Goal: Transaction & Acquisition: Purchase product/service

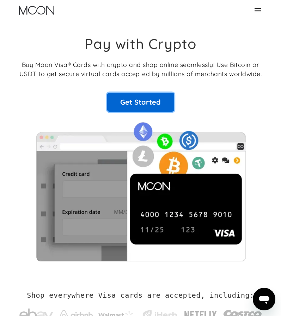
click at [140, 99] on link "Get Started" at bounding box center [140, 102] width 67 height 19
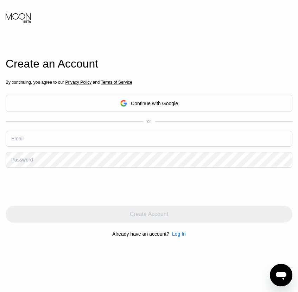
click at [36, 140] on input "text" at bounding box center [149, 139] width 287 height 16
paste input "[EMAIL_ADDRESS][DOMAIN_NAME]"
type input "[EMAIL_ADDRESS][DOMAIN_NAME]"
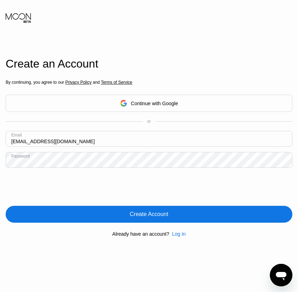
click at [145, 215] on div "Create Account" at bounding box center [149, 214] width 38 height 7
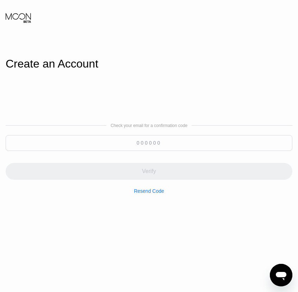
click at [149, 144] on input at bounding box center [149, 143] width 287 height 16
click at [138, 142] on input at bounding box center [149, 143] width 287 height 16
click at [137, 143] on input at bounding box center [149, 143] width 287 height 16
paste input "621576"
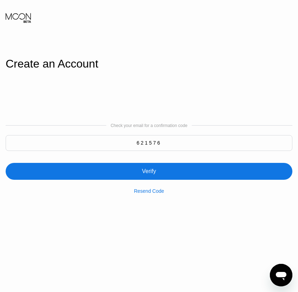
type input "621576"
click at [187, 175] on div "Verify" at bounding box center [149, 171] width 287 height 17
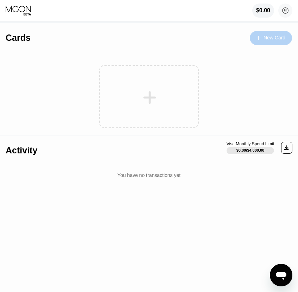
click at [269, 38] on div "New Card" at bounding box center [275, 38] width 22 height 6
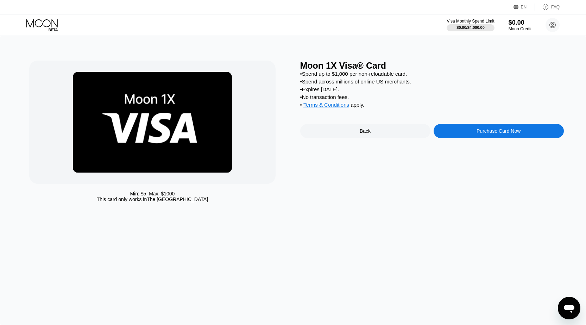
click at [508, 134] on div "Purchase Card Now" at bounding box center [499, 131] width 44 height 6
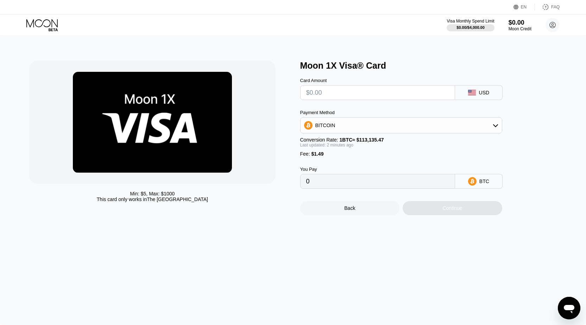
click at [319, 94] on input "text" at bounding box center [377, 93] width 143 height 14
type input "$3"
type input "0.00003969"
type input "$30"
type input "0.00027834"
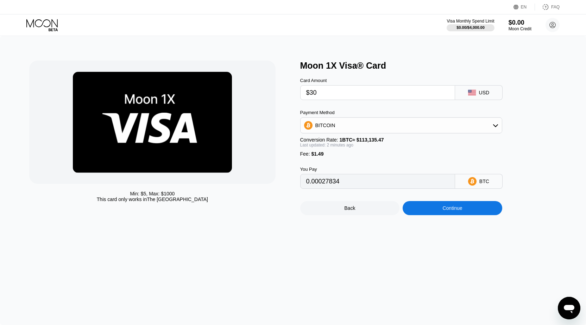
type input "$30"
click at [449, 211] on div "Continue" at bounding box center [453, 208] width 20 height 6
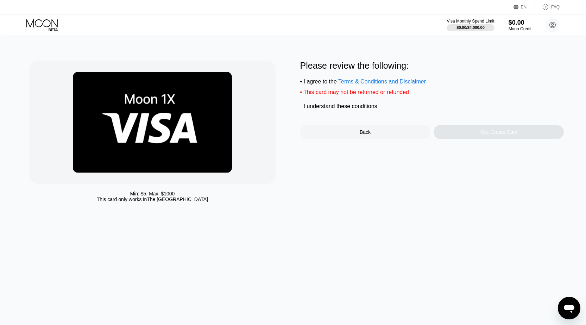
click at [311, 110] on div "I understand these conditions" at bounding box center [341, 106] width 74 height 6
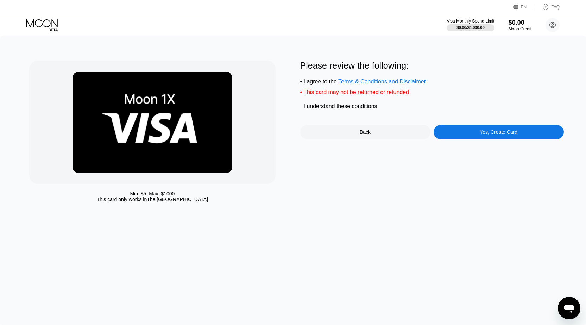
click at [501, 135] on div "Yes, Create Card" at bounding box center [499, 132] width 38 height 6
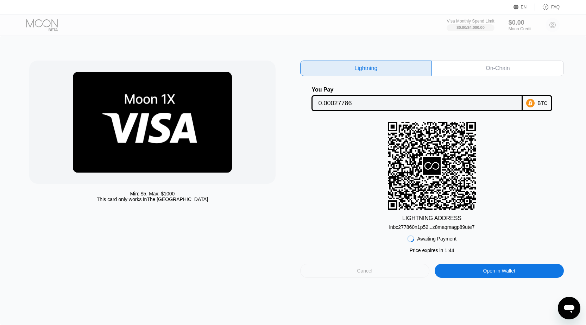
click at [399, 275] on div "Cancel" at bounding box center [364, 271] width 129 height 14
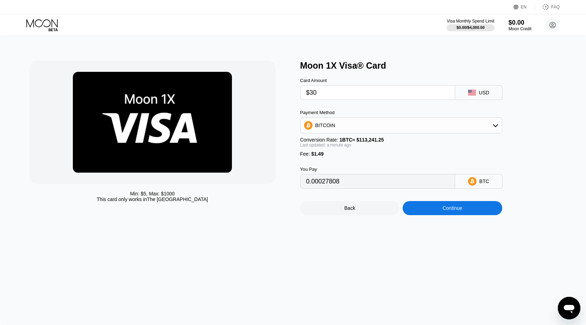
click at [425, 129] on div "BITCOIN" at bounding box center [401, 125] width 201 height 14
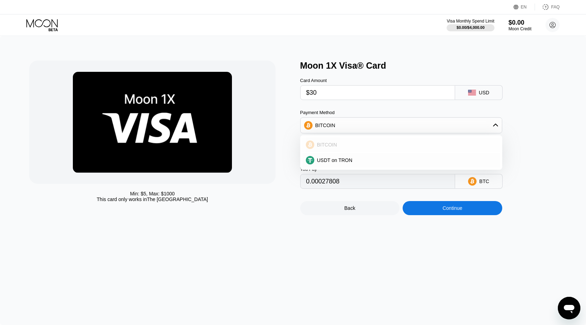
click at [338, 148] on div "BITCOIN" at bounding box center [405, 145] width 182 height 6
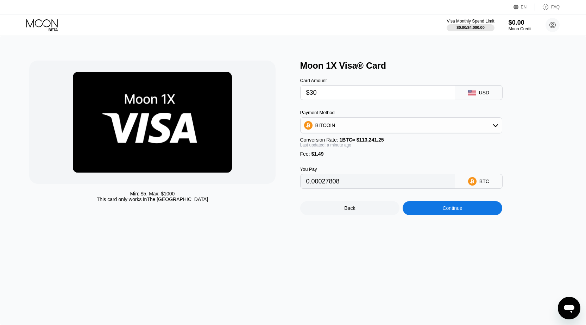
click at [458, 211] on div "Continue" at bounding box center [453, 208] width 20 height 6
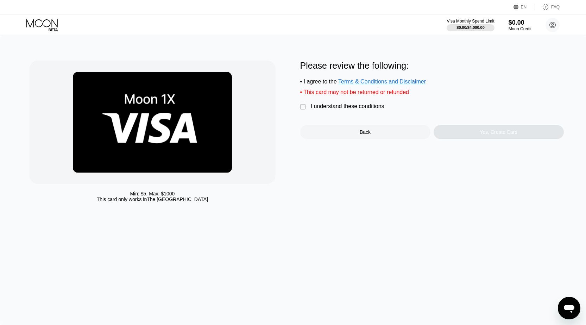
click at [304, 110] on div "" at bounding box center [303, 107] width 7 height 7
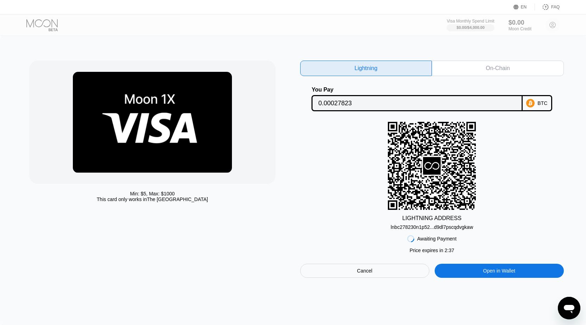
click at [497, 274] on div "Open in Wallet" at bounding box center [499, 271] width 32 height 6
drag, startPoint x: 405, startPoint y: 232, endPoint x: 563, endPoint y: 203, distance: 160.1
click at [563, 203] on div "LIGHTNING ADDRESS lnbc278230n1p52...d9dl7pscqdvgkaw" at bounding box center [432, 176] width 264 height 108
drag, startPoint x: 435, startPoint y: 140, endPoint x: 343, endPoint y: 181, distance: 100.6
click at [343, 181] on div "LIGHTNING ADDRESS lnbc278230n1p52...d9dl7pscqdvgkaw" at bounding box center [432, 176] width 264 height 108
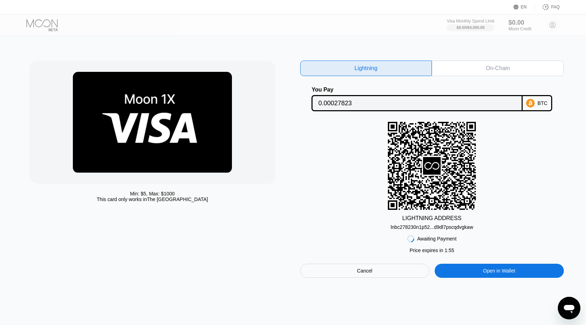
drag, startPoint x: 417, startPoint y: 230, endPoint x: 314, endPoint y: 208, distance: 105.6
click at [314, 208] on div "LIGHTNING ADDRESS lnbc278230n1p52...d9dl7pscqdvgkaw" at bounding box center [432, 176] width 264 height 108
click at [498, 70] on div "On-Chain" at bounding box center [498, 68] width 24 height 7
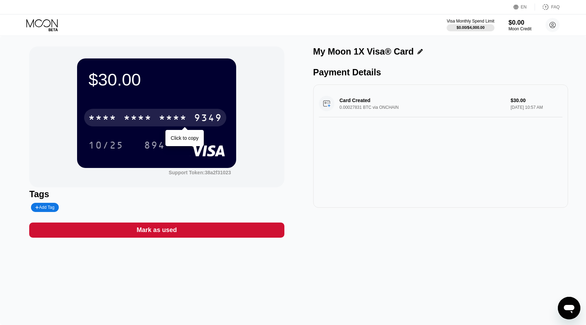
click at [152, 119] on div "* * * *" at bounding box center [138, 118] width 28 height 11
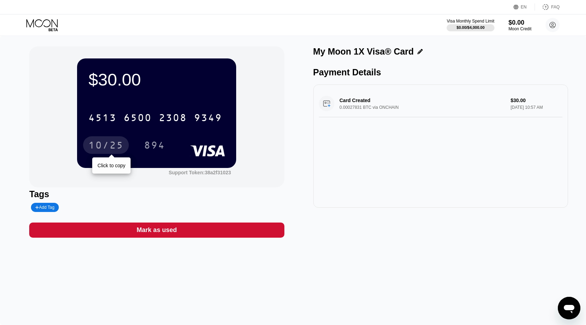
click at [102, 146] on div "10/25" at bounding box center [105, 145] width 35 height 11
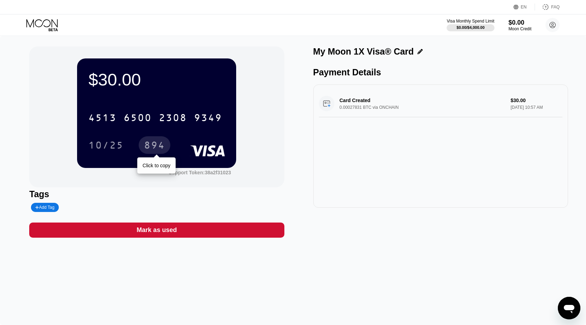
click at [151, 144] on div "894" at bounding box center [154, 145] width 21 height 11
click at [353, 105] on div "Card Created 0.00027831 BTC via ONCHAIN $30.00 Aug 20, 2025 10:57 AM" at bounding box center [441, 103] width 244 height 27
